Goal: Use online tool/utility: Utilize a website feature to perform a specific function

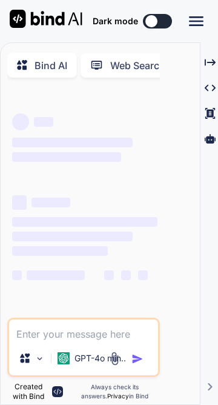
click at [158, 341] on textarea at bounding box center [83, 330] width 149 height 22
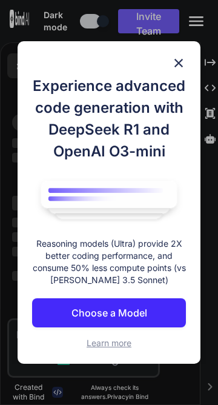
click at [201, 182] on div "Experience advanced code generation with DeepSeek R1 and OpenAI O3-mini Reasoni…" at bounding box center [110, 202] width 184 height 322
click at [186, 70] on img at bounding box center [179, 63] width 15 height 15
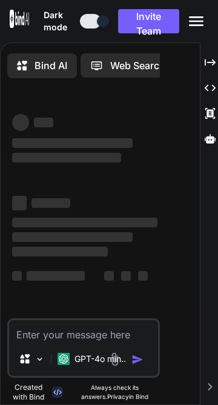
click at [158, 342] on textarea at bounding box center [83, 331] width 149 height 22
type textarea "x"
type textarea "в"
type textarea "x"
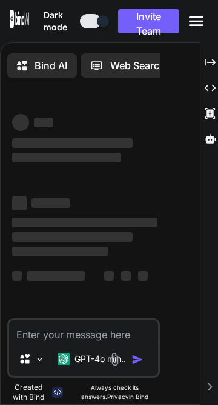
type textarea "с"
type textarea "x"
type textarea "сд"
type textarea "x"
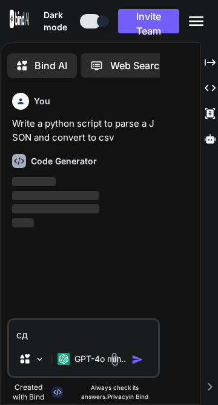
type textarea "сде"
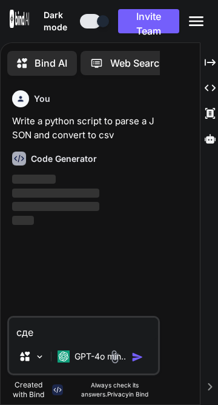
type textarea "x"
type textarea "сдел"
type textarea "x"
type textarea "сдела"
type textarea "x"
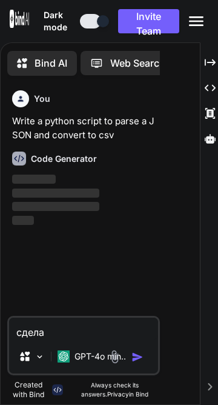
type textarea "сделай"
type textarea "x"
type textarea "сделай"
type textarea "x"
type textarea "сделай т"
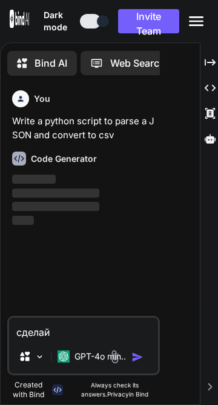
type textarea "x"
type textarea "сделай ти"
type textarea "x"
type textarea "сделай тип"
type textarea "x"
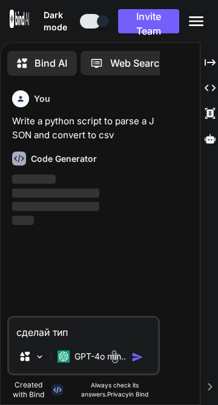
type textarea "сделай типо"
type textarea "x"
type textarea "сделай типо"
type textarea "x"
type textarea "сделай типо р"
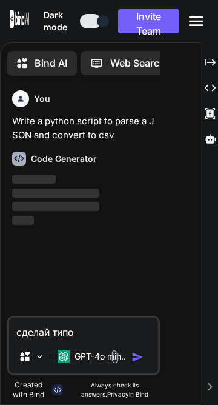
type textarea "x"
type textarea "сделай типо ре"
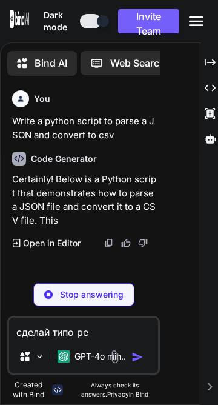
type textarea "x"
type textarea "сделай типо р"
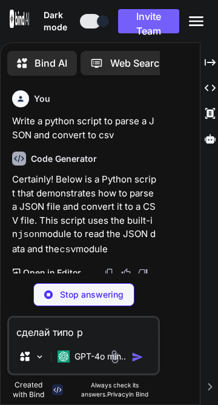
type textarea "x"
type textarea "сделай типо"
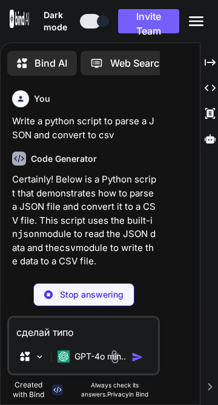
type textarea "x"
type textarea "сделай типо"
type textarea "x"
type textarea "сделай тип"
type textarea "x"
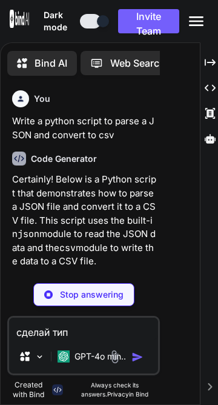
type textarea "сделай ти"
type textarea "x"
type textarea "сделай т"
type textarea "x"
type textarea "сделай"
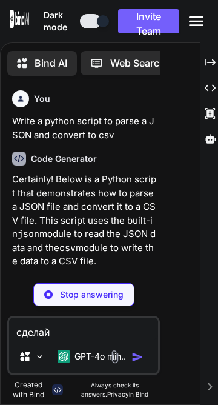
type textarea "x"
type textarea "сделай"
type textarea "x"
type textarea "сдела"
type textarea "x"
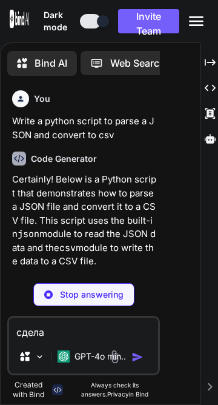
type textarea "сдел"
type textarea "x"
type textarea "сде"
type textarea "x"
type textarea "сд"
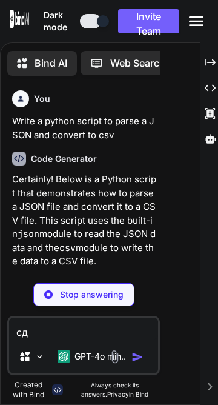
type textarea "x"
type textarea "с"
type textarea "x"
type textarea "с"
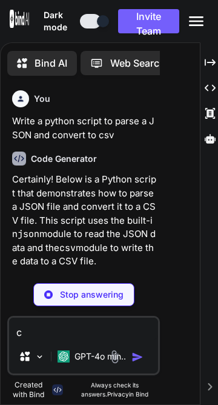
type textarea "x"
type textarea "сд"
type textarea "x"
type textarea "с"
type textarea "x"
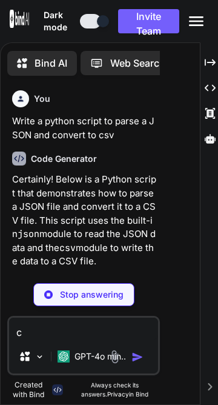
type textarea "сд"
type textarea "x"
type textarea "сде"
type textarea "x"
type textarea "сдел"
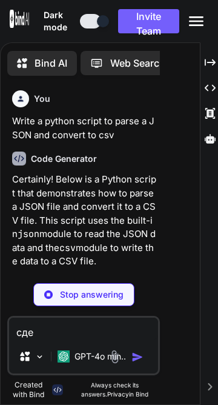
type textarea "x"
type textarea "сдела"
type textarea "x"
type textarea "сделай"
type textarea "x"
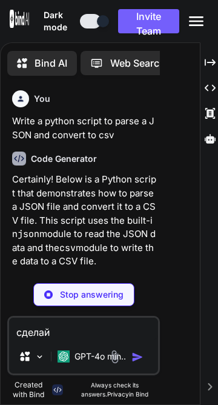
type textarea "csv_file = 'output.csv' # Change this to your desired output CSV file path json…"
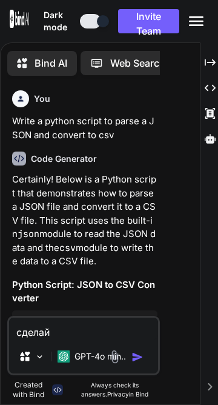
type textarea "x"
type textarea "сделайр"
type textarea "x"
type textarea "сделайре"
type textarea "x"
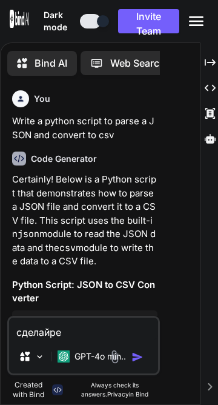
type textarea "сделайред"
type textarea "x"
type textarea "сделайредс"
type textarea "x"
type textarea "сделайредст"
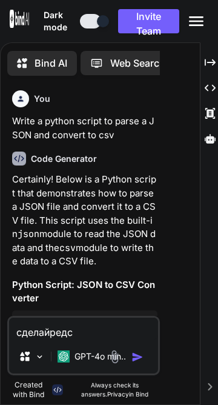
type textarea "x"
type textarea "сделайредсто"
type textarea "x"
type textarea "сделайредстоу"
type textarea "x"
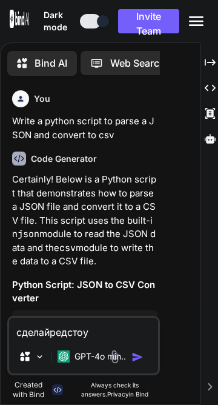
type textarea "сделайредстоун"
type textarea "x"
type textarea "сделай редстоун"
type textarea "x"
type textarea "сделай редстоун"
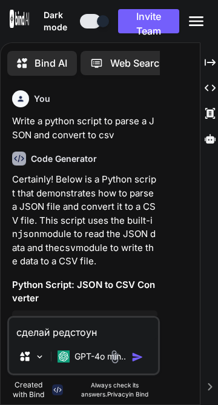
type textarea "x"
type textarea "сделай редстоун с"
type textarea "x"
type textarea "сделай редстоун со"
type textarea "x"
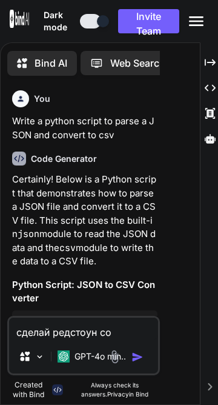
type textarea "сделай редстоун со"
type textarea "x"
type textarea "сделай редстоун со с"
type textarea "x"
type textarea "сделай редстоун со се"
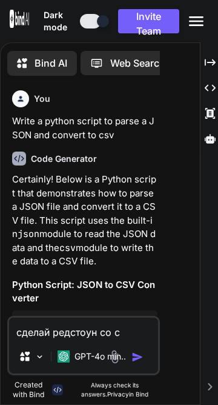
type textarea "x"
type textarea "сделай редстоун со сет"
type textarea "x"
type textarea "сделай редстоун со сетк"
type textarea "x"
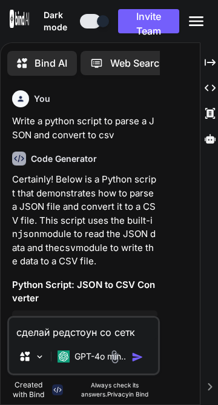
type textarea "сделай редстоун со сетко"
type textarea "x"
type textarea "сделай редстоун со сеткой"
type textarea "x"
type textarea "сделай редстоун со сеткой"
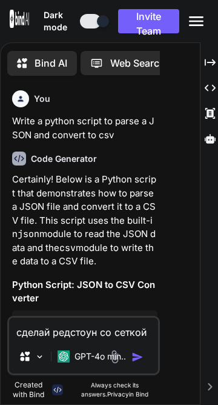
type textarea "x"
type textarea "сделай редстоун со сеткой п"
type textarea "x"
type textarea "сделай редстоун со сеткой пр"
type textarea "x"
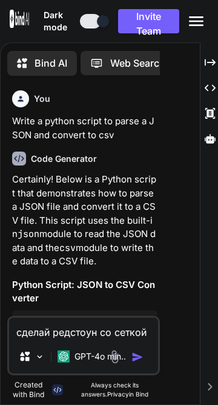
type textarea "сделай редстоун со сеткой про"
type textarea "x"
type textarea "сделай редстоун со сеткой пров"
type textarea "x"
type textarea "сделай редстоун со сеткой прово"
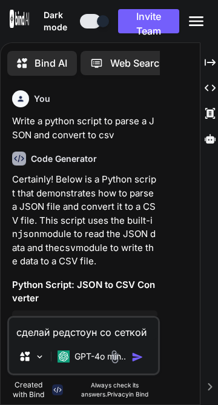
type textarea "x"
type textarea "сделай редстоун со сеткой провод"
type textarea "x"
type textarea "сделай редстоун со сеткой провод"
type textarea "x"
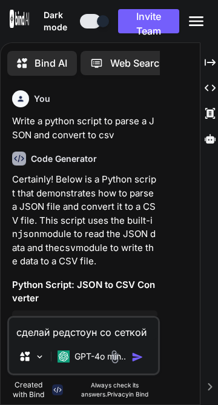
type textarea "сделай редстоун со сеткой провод л"
type textarea "x"
type textarea "сделай редстоун со сеткой провод ла"
type textarea "x"
type textarea "сделай редстоун со сеткой провод лам"
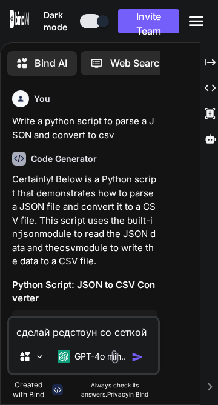
type textarea "x"
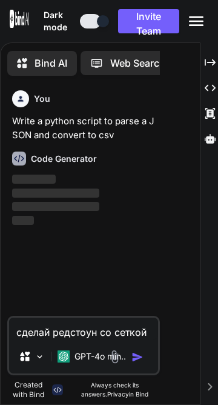
type textarea "сделай редстоун со сеткой провод ламп"
type textarea "x"
type textarea "сделай редстоун со сеткой провод лампо"
type textarea "x"
type textarea "сделай редстоун со сеткой провод лампоч"
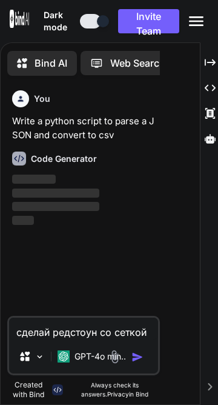
type textarea "x"
type textarea "сделай редстоун со сеткой провод лампочк"
type textarea "x"
type textarea "сделай редстоун со сеткой провод лампочко"
type textarea "x"
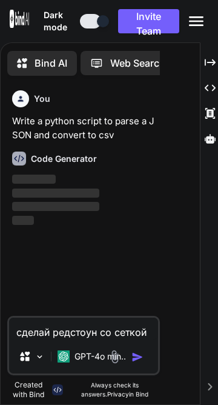
type textarea "сделай редстоун со сеткой провод лампочкой"
type textarea "x"
type textarea "сделай редстоун со сеткой провод лампочкой"
type textarea "x"
type textarea "сделай редстоун со сеткой провод лампочкой п"
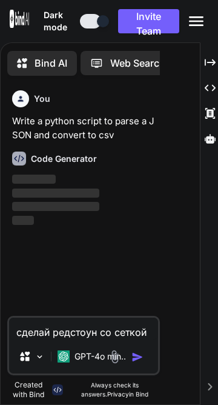
type textarea "x"
type textarea "сделай редстоун со сеткой провод лампочкой про"
type textarea "x"
type textarea "сделай редстоун со сеткой провод лампочкой пров"
type textarea "x"
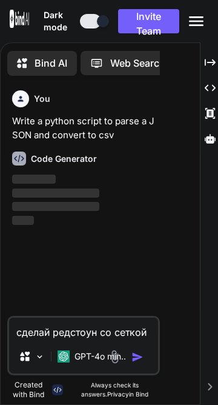
type textarea "сделай редстоун со сеткой провод лампочкой прово"
type textarea "x"
type textarea "сделай редстоун со сеткой провод лампочкой провод"
type textarea "x"
type textarea "сделай редстоун со сеткой провод лампочкой проводо"
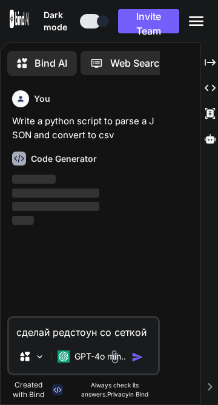
type textarea "x"
type textarea "сделай редстоун со сеткой провод лампочкой проводом"
type textarea "x"
type textarea "сделай редстоун со сеткой провод лампочкой проводом"
type textarea "x"
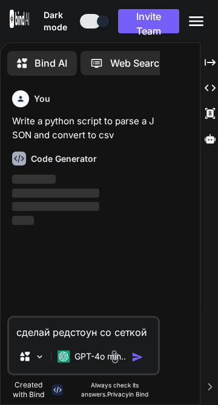
type textarea "сделай редстоун со сеткой провод лампочкой проводом a"
type textarea "x"
type textarea "сделай редстоун со сеткой провод лампочкой проводом an"
type textarea "x"
type textarea "сделай редстоун со сеткой провод лампочкой проводом and"
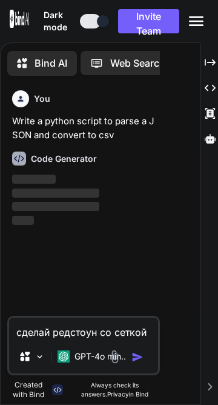
type textarea "x"
type textarea "сделай редстоун со сеткой провод лампочкой проводом and"
type textarea "x"
type textarea "сделай редстоун со сеткой провод лампочкой проводом and o"
type textarea "x"
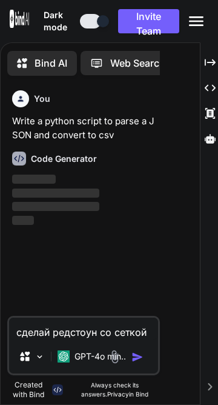
type textarea "сделай редстоун со сеткой провод лампочкой проводом and or"
type textarea "x"
type textarea "сделай редстоун со сеткой провод лампочкой проводом and or"
type textarea "x"
type textarea "сделай редстоун со сеткой провод лампочкой проводом and or n"
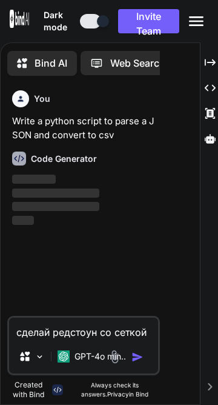
type textarea "x"
type textarea "сделай редстоун со сеткой провод лампочкой проводом and or na"
type textarea "x"
type textarea "сделай редстоун со сеткой провод лампочкой проводом and or nan"
type textarea "x"
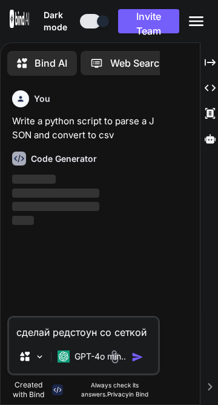
type textarea "сделай редстоун со сеткой провод лампочкой проводом and or nand"
type textarea "x"
type textarea "сделай редстоун со сеткой провод лампочкой проводом and or nand"
type textarea "x"
type textarea "сделай редстоун со сеткой провод лампочкой проводом and or nand x"
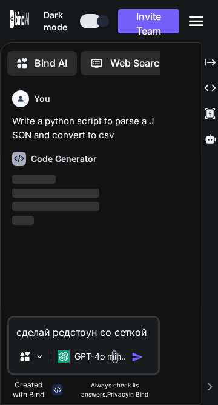
type textarea "x"
type textarea "сделай редстоун со сеткой провод лампочкой проводом and or nand xo"
type textarea "x"
type textarea "сделай редстоун со сеткой провод лампочкой проводом and or nand xor"
type textarea "x"
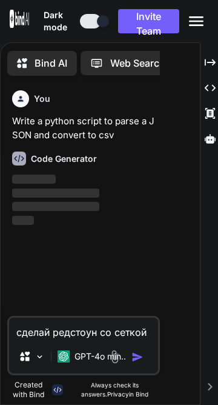
type textarea "сделай редстоун со сеткой провод лампочкой проводом and or nand xor"
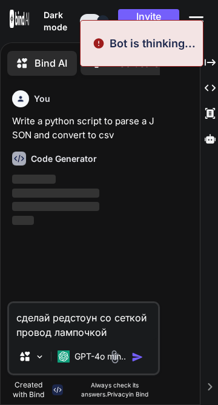
click at [144, 363] on img "button" at bounding box center [138, 357] width 12 height 12
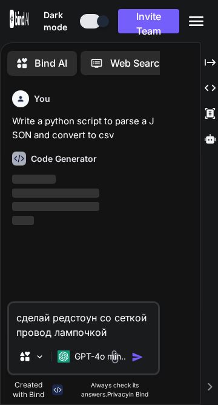
drag, startPoint x: 378, startPoint y: 504, endPoint x: 414, endPoint y: 520, distance: 39.6
click at [84, 404] on div "You Write a python script to parse a JSON and convert to csv Code Generator ‌ ‌…" at bounding box center [84, 244] width 166 height 319
click at [158, 339] on textarea "сделай редстоун со сеткой провод лампочкой проводом and or nand xor и так далее…" at bounding box center [83, 321] width 149 height 36
drag, startPoint x: 409, startPoint y: 517, endPoint x: 115, endPoint y: 486, distance: 296.2
click at [115, 339] on textarea "сделай редстоун со сеткой провод лампочкой проводом and or nand xor и так далее…" at bounding box center [83, 321] width 149 height 36
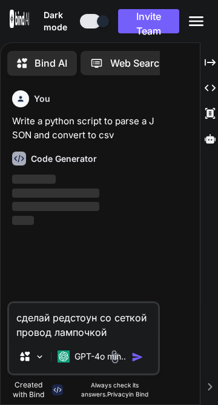
click at [144, 363] on img "button" at bounding box center [138, 357] width 12 height 12
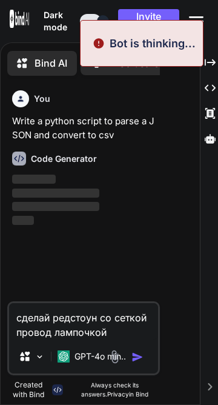
click at [144, 363] on img "button" at bounding box center [138, 357] width 12 height 12
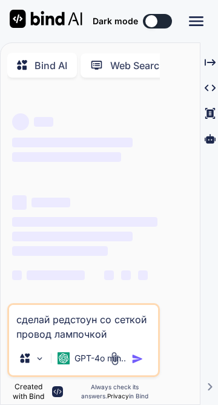
click at [149, 366] on div at bounding box center [128, 359] width 41 height 14
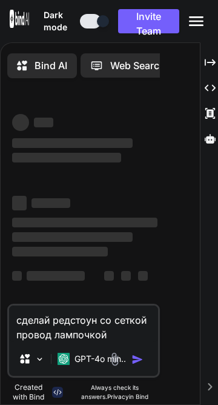
type textarea "x"
